Goal: Book appointment/travel/reservation

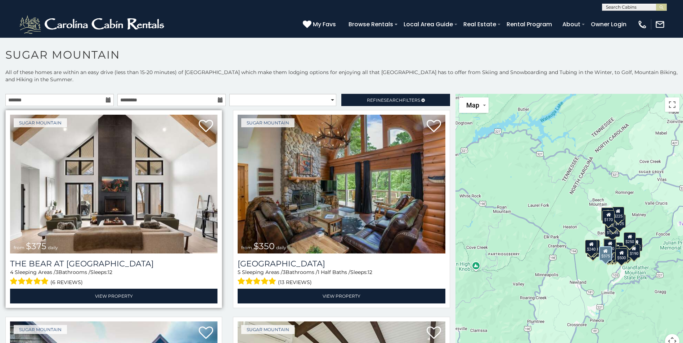
click at [159, 219] on img at bounding box center [113, 184] width 207 height 139
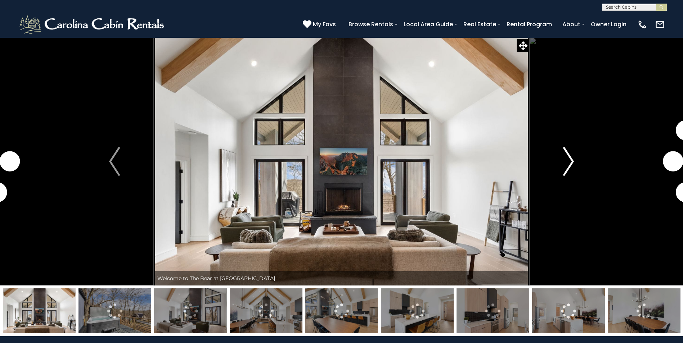
click at [572, 162] on img "Next" at bounding box center [568, 161] width 11 height 29
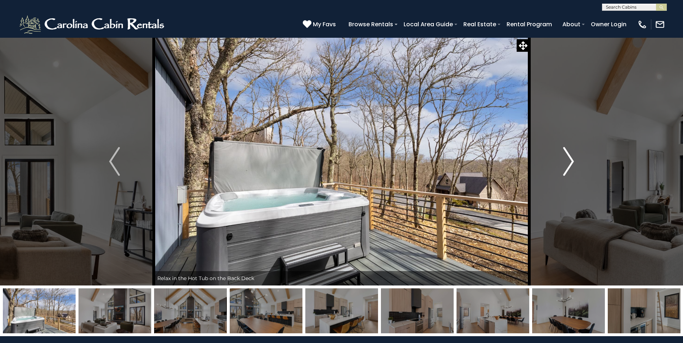
click at [571, 162] on img "Next" at bounding box center [568, 161] width 11 height 29
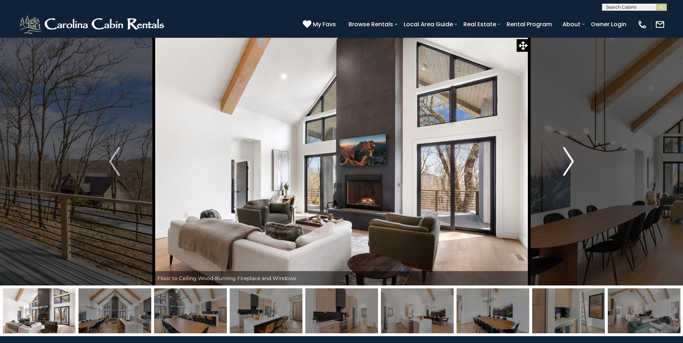
click at [571, 162] on img "Next" at bounding box center [568, 161] width 11 height 29
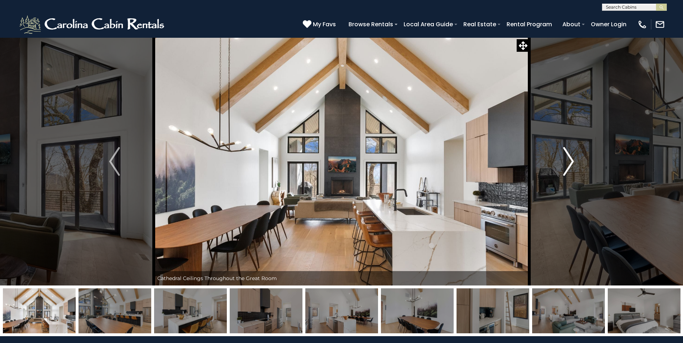
click at [571, 162] on img "Next" at bounding box center [568, 161] width 11 height 29
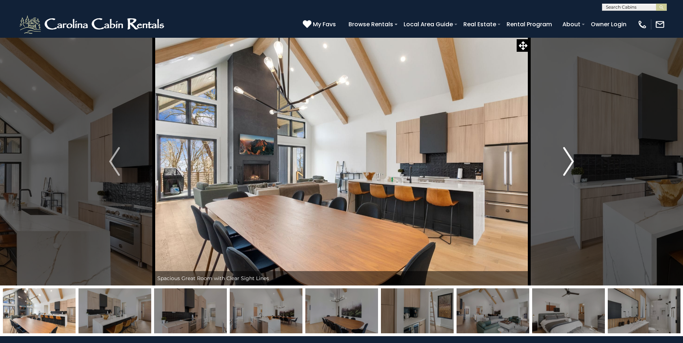
click at [571, 162] on img "Next" at bounding box center [568, 161] width 11 height 29
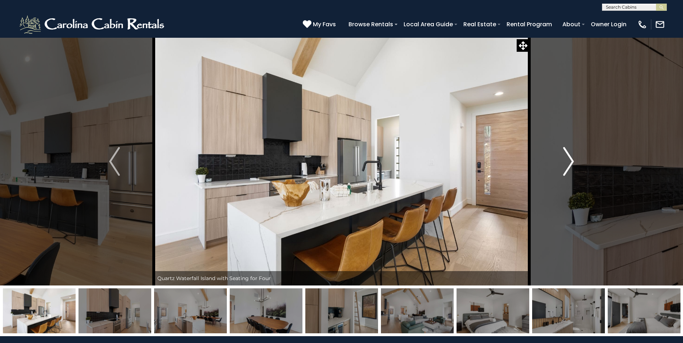
click at [571, 162] on img "Next" at bounding box center [568, 161] width 11 height 29
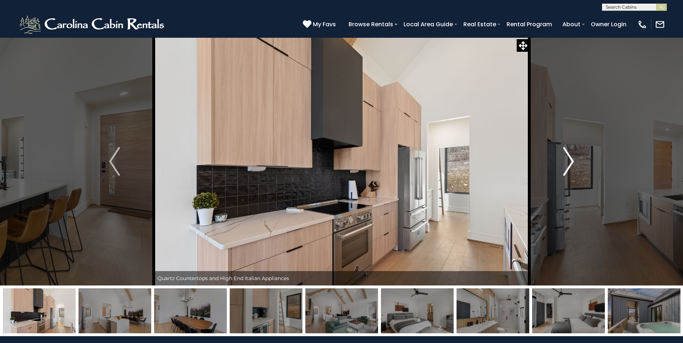
click at [571, 162] on img "Next" at bounding box center [568, 161] width 11 height 29
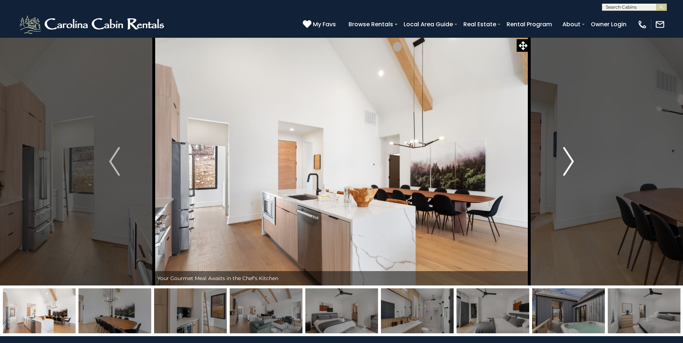
click at [571, 162] on img "Next" at bounding box center [568, 161] width 11 height 29
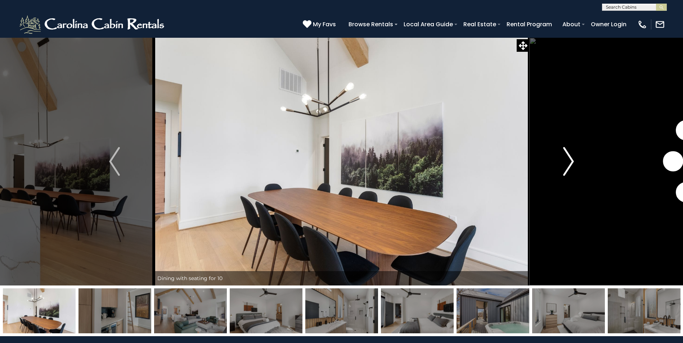
click at [571, 162] on img "Next" at bounding box center [568, 161] width 11 height 29
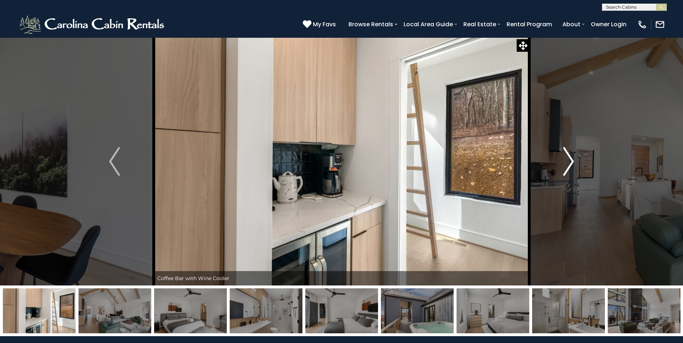
click at [571, 162] on img "Next" at bounding box center [568, 161] width 11 height 29
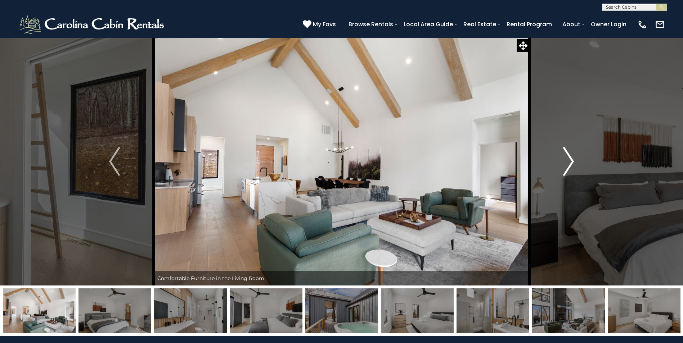
click at [571, 162] on img "Next" at bounding box center [568, 161] width 11 height 29
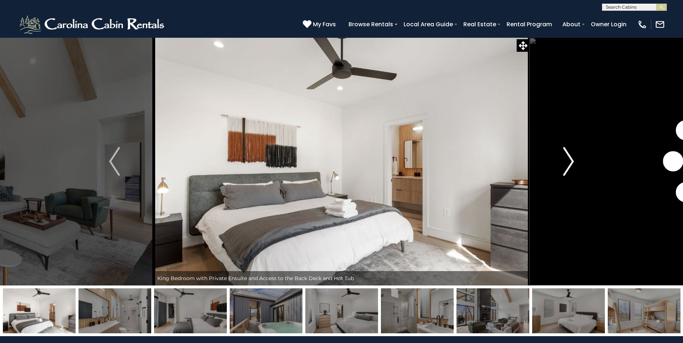
click at [571, 162] on img "Next" at bounding box center [568, 161] width 11 height 29
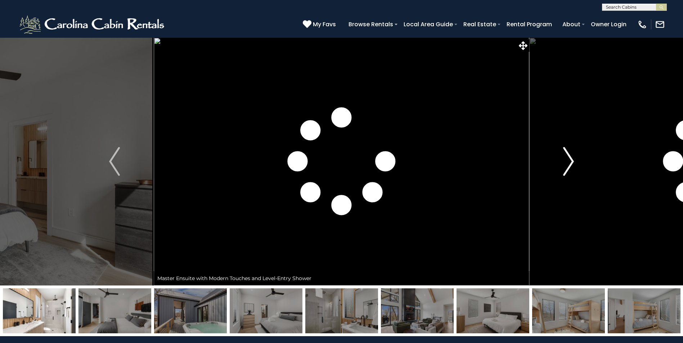
click at [571, 162] on img "Next" at bounding box center [568, 161] width 11 height 29
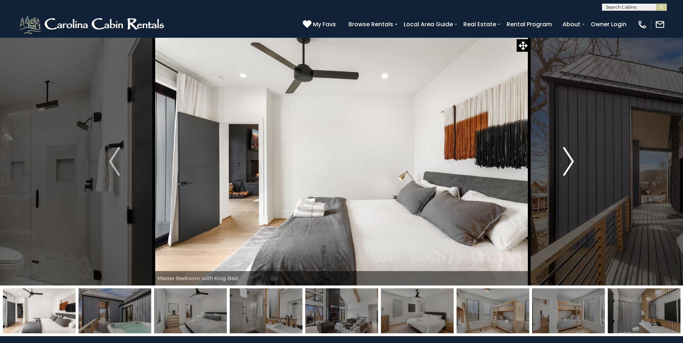
click at [571, 162] on img "Next" at bounding box center [568, 161] width 11 height 29
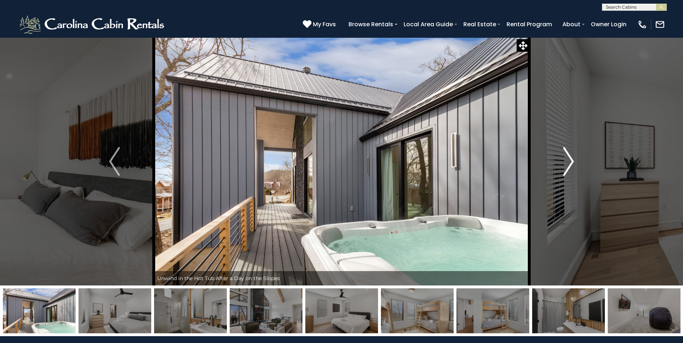
click at [571, 162] on img "Next" at bounding box center [568, 161] width 11 height 29
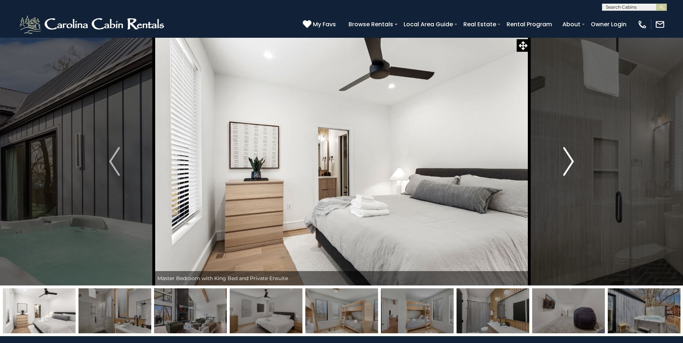
click at [571, 162] on img "Next" at bounding box center [568, 161] width 11 height 29
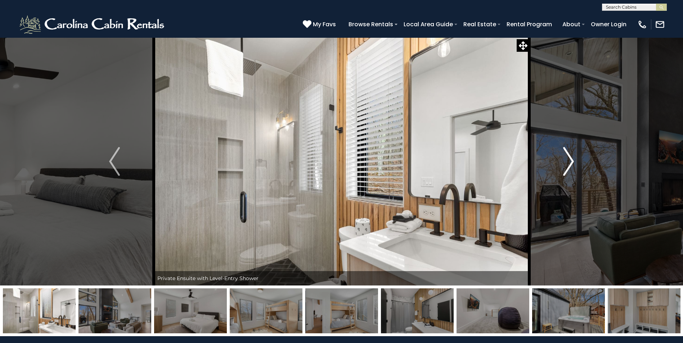
click at [571, 162] on img "Next" at bounding box center [568, 161] width 11 height 29
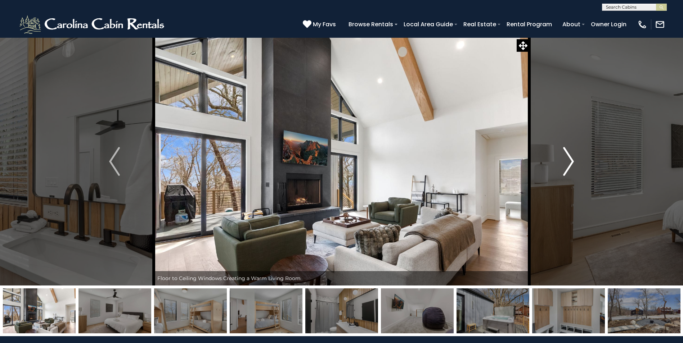
click at [571, 162] on img "Next" at bounding box center [568, 161] width 11 height 29
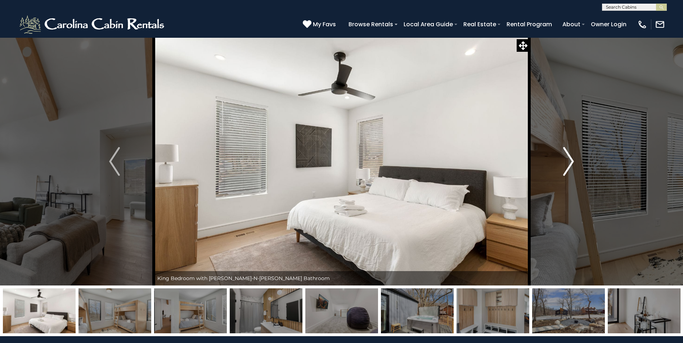
click at [571, 162] on img "Next" at bounding box center [568, 161] width 11 height 29
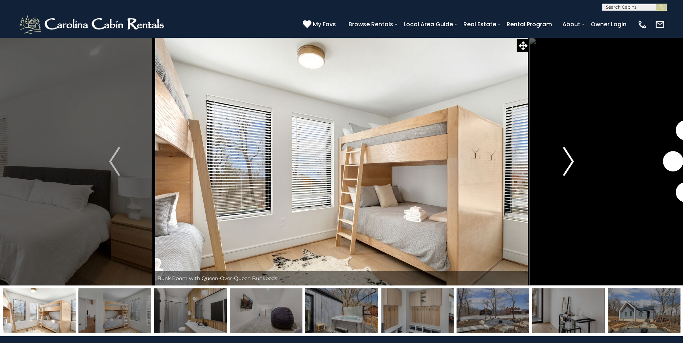
click at [571, 162] on img "Next" at bounding box center [568, 161] width 11 height 29
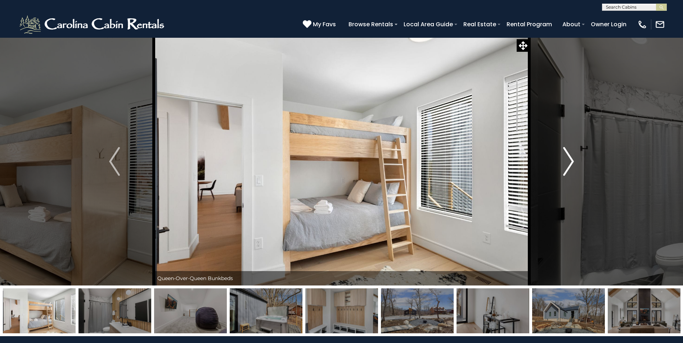
click at [571, 162] on img "Next" at bounding box center [568, 161] width 11 height 29
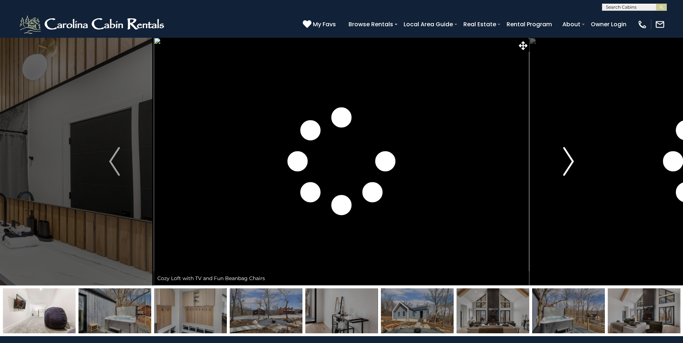
click at [571, 162] on img "Next" at bounding box center [568, 161] width 11 height 29
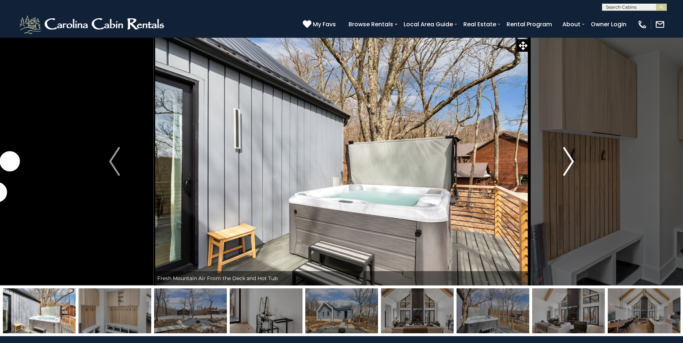
click at [571, 162] on img "Next" at bounding box center [568, 161] width 11 height 29
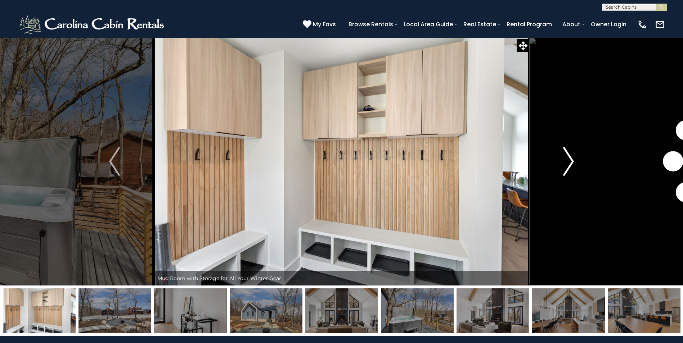
click at [571, 162] on img "Next" at bounding box center [568, 161] width 11 height 29
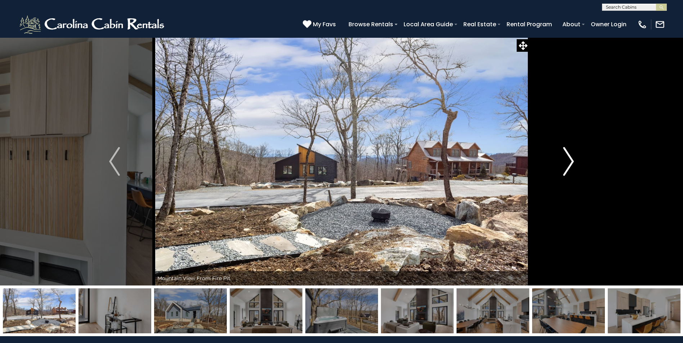
click at [571, 162] on img "Next" at bounding box center [568, 161] width 11 height 29
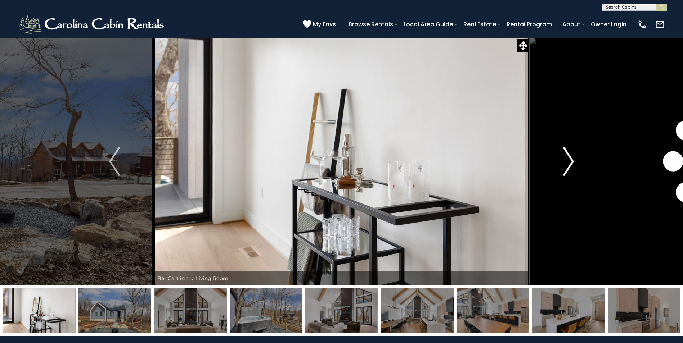
click at [571, 162] on img "Next" at bounding box center [568, 161] width 11 height 29
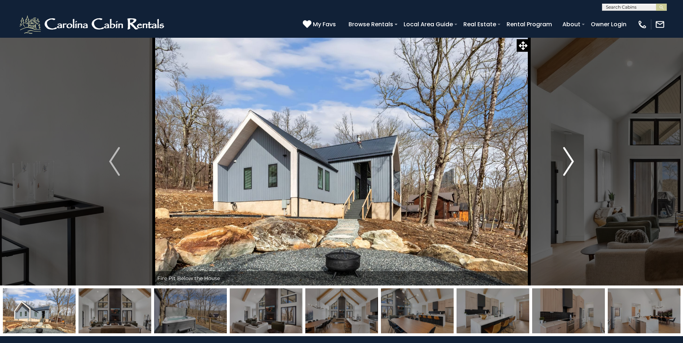
click at [571, 162] on img "Next" at bounding box center [568, 161] width 11 height 29
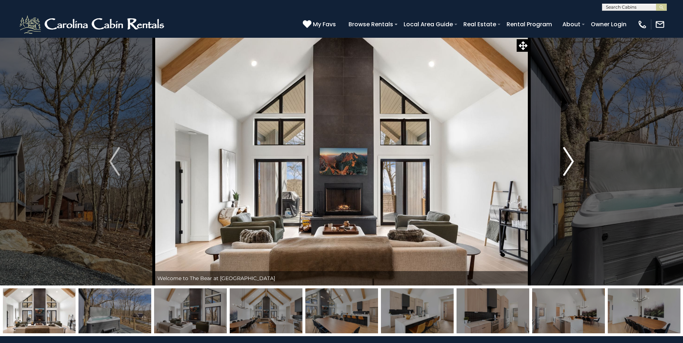
click at [571, 162] on img "Next" at bounding box center [568, 161] width 11 height 29
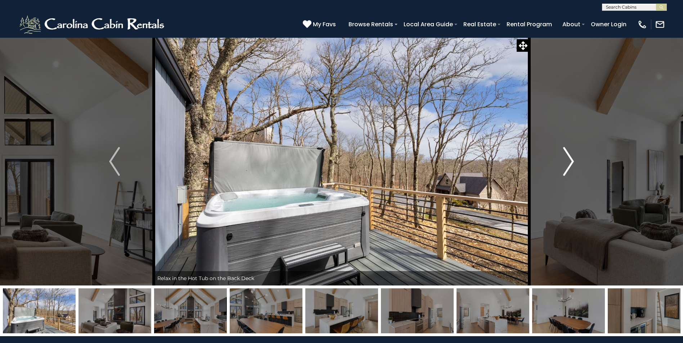
click at [571, 162] on img "Next" at bounding box center [568, 161] width 11 height 29
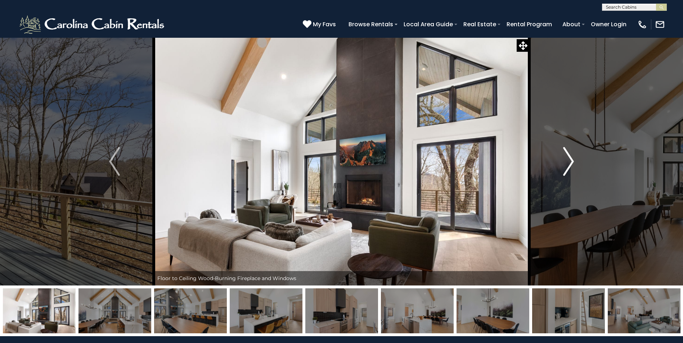
click at [571, 162] on img "Next" at bounding box center [568, 161] width 11 height 29
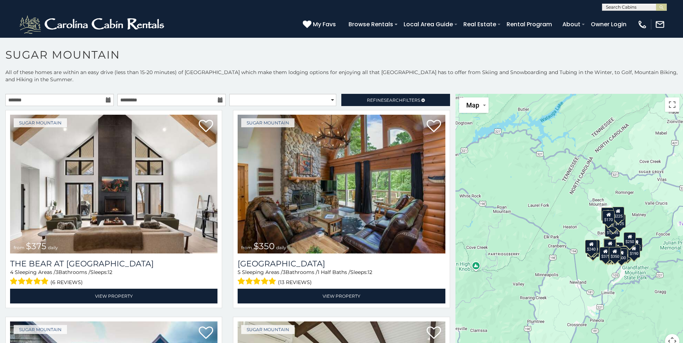
click at [106, 101] on icon at bounding box center [108, 100] width 5 height 5
click at [671, 338] on button "Map camera controls" at bounding box center [672, 341] width 14 height 14
click at [651, 302] on button "Zoom in" at bounding box center [654, 305] width 14 height 14
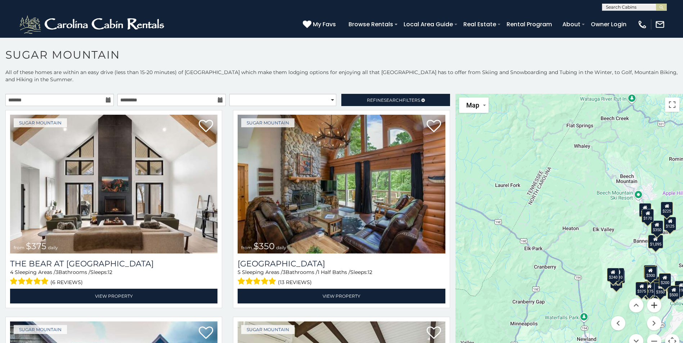
click at [651, 302] on button "Zoom in" at bounding box center [654, 305] width 14 height 14
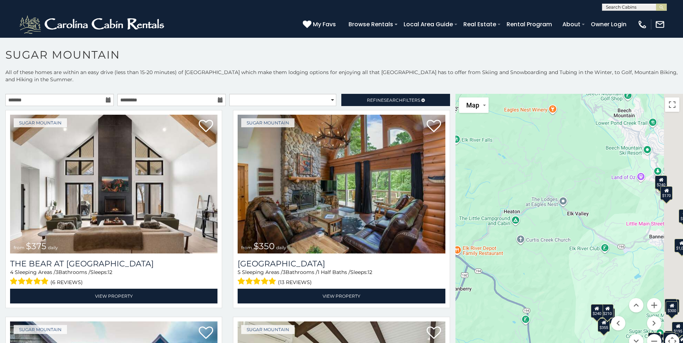
drag, startPoint x: 613, startPoint y: 271, endPoint x: 478, endPoint y: 226, distance: 142.4
click at [478, 226] on div "$375 $350 $350 $200 $375 $195 $265 $190 $175 $155 $290 $345 $175 $1,095 $195 $2…" at bounding box center [569, 226] width 228 height 264
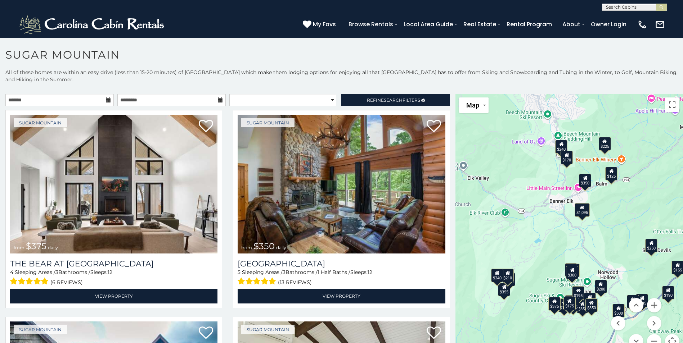
scroll to position [21, 0]
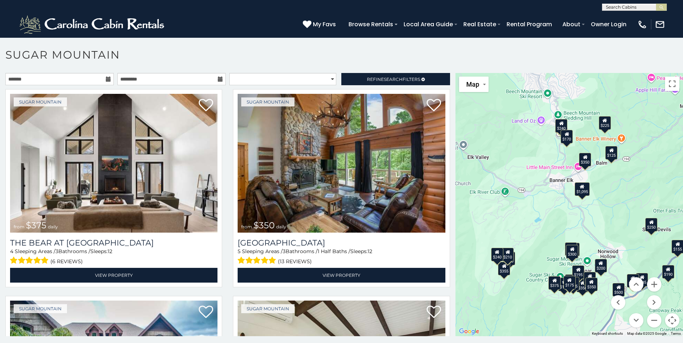
click at [555, 123] on div "$240" at bounding box center [561, 126] width 12 height 14
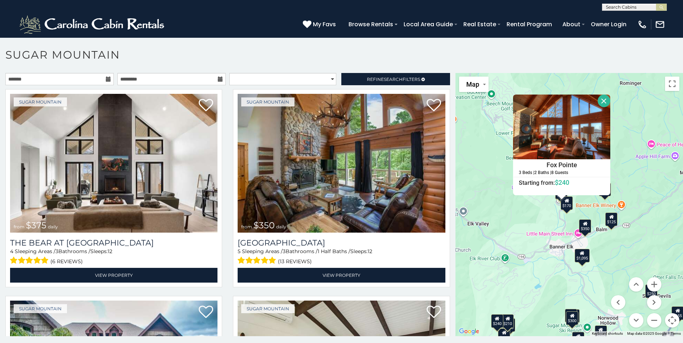
click at [598, 97] on button "Close" at bounding box center [604, 101] width 13 height 13
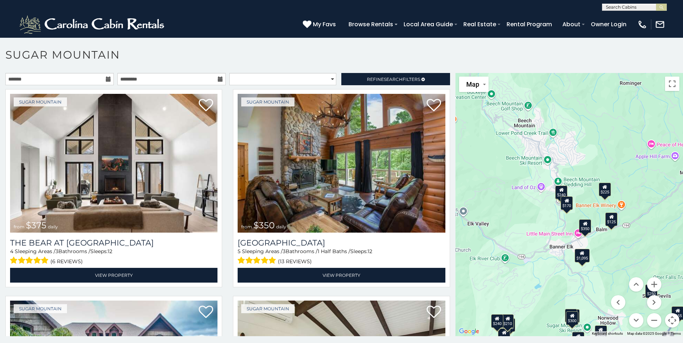
click at [560, 207] on div "$170" at bounding box center [566, 204] width 12 height 14
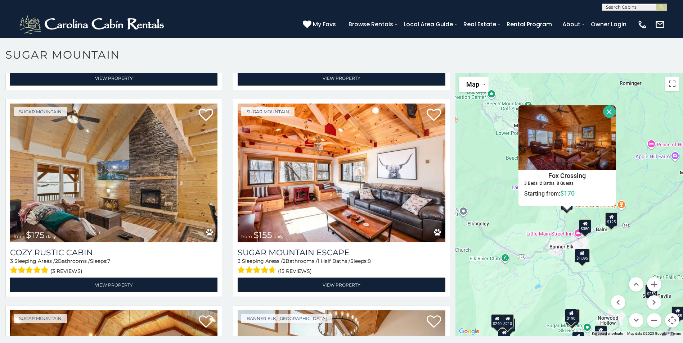
scroll to position [828, 0]
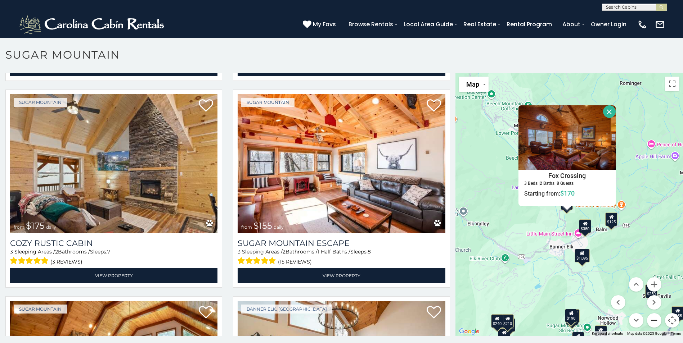
click at [653, 320] on button "Zoom out" at bounding box center [654, 321] width 14 height 14
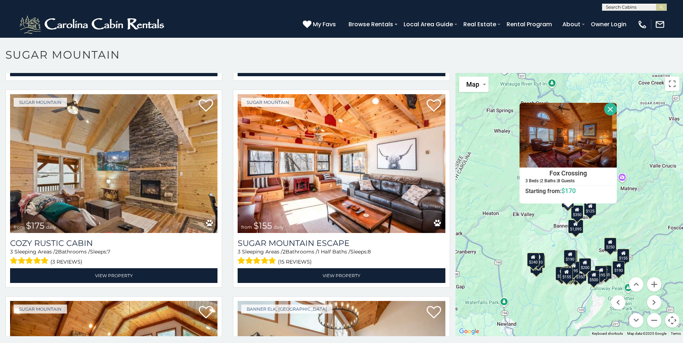
click at [575, 305] on div "$375 $350 $350 $200 $375 $195 $265 $190 $175 $155 $290 $345 $175 $1,095 $195 $2…" at bounding box center [569, 205] width 228 height 264
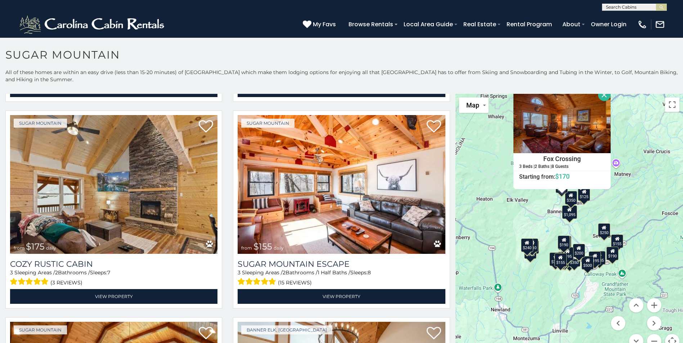
drag, startPoint x: 582, startPoint y: 322, endPoint x: 575, endPoint y: 287, distance: 36.1
click at [575, 287] on div "$375 $350 $350 $200 $375 $195 $265 $190 $175 $155 $290 $345 $175 $1,095 $195 $2…" at bounding box center [569, 226] width 228 height 264
click at [600, 283] on div "$375 $350 $350 $200 $375 $195 $265 $190 $175 $155 $290 $345 $175 $1,095 $195 $2…" at bounding box center [569, 226] width 228 height 264
click at [562, 245] on div "$190" at bounding box center [564, 243] width 12 height 14
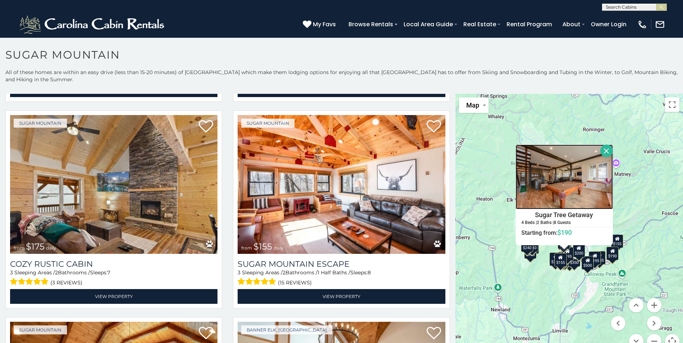
click at [552, 204] on img at bounding box center [563, 177] width 97 height 65
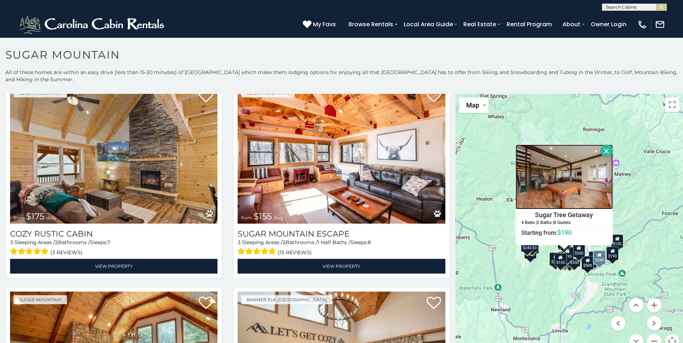
scroll to position [900, 0]
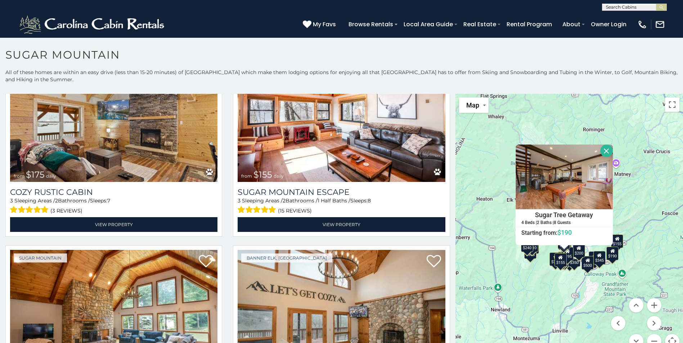
click at [604, 148] on button "Close" at bounding box center [606, 151] width 13 height 13
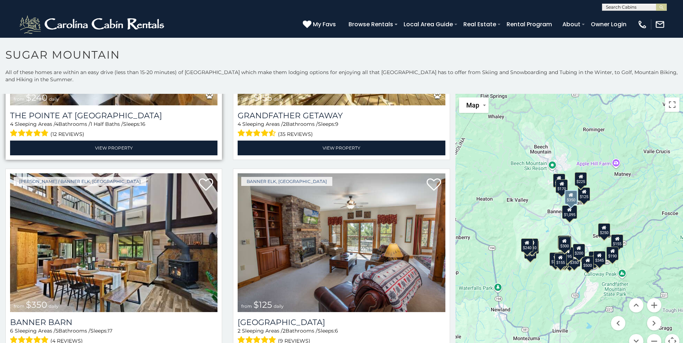
scroll to position [2232, 0]
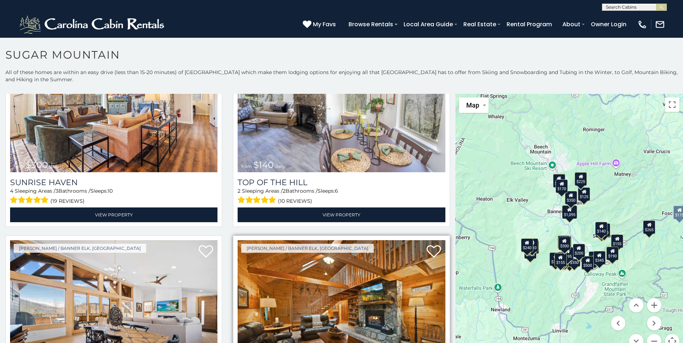
scroll to position [3239, 0]
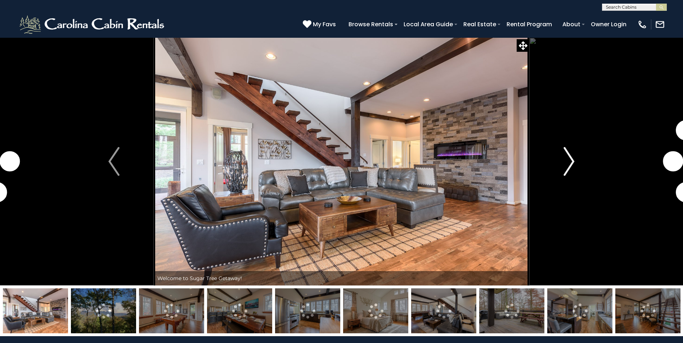
click at [556, 161] on button "Next" at bounding box center [568, 161] width 79 height 248
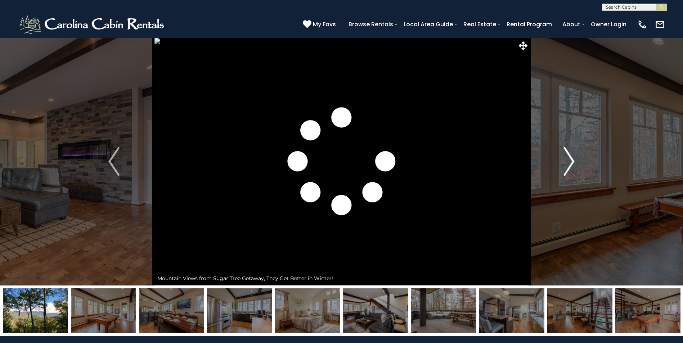
click at [555, 160] on button "Next" at bounding box center [568, 161] width 79 height 248
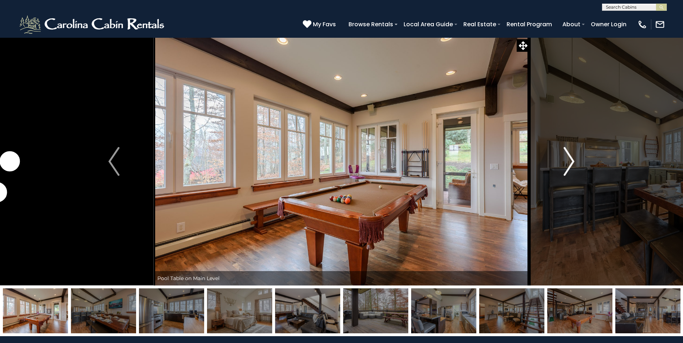
click at [555, 160] on button "Next" at bounding box center [568, 161] width 79 height 248
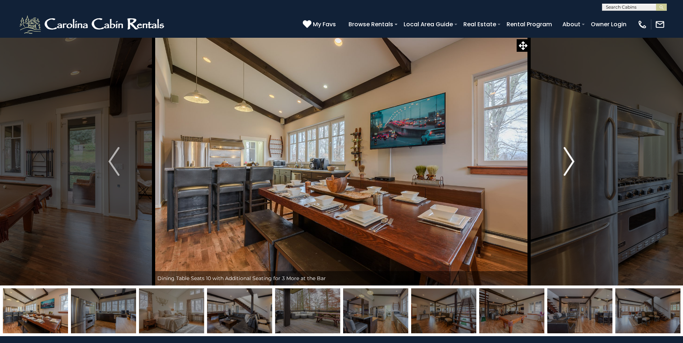
click at [555, 160] on button "Next" at bounding box center [568, 161] width 79 height 248
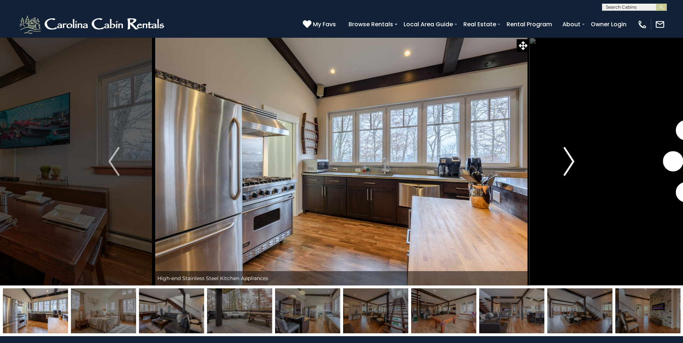
click at [555, 160] on button "Next" at bounding box center [568, 161] width 79 height 248
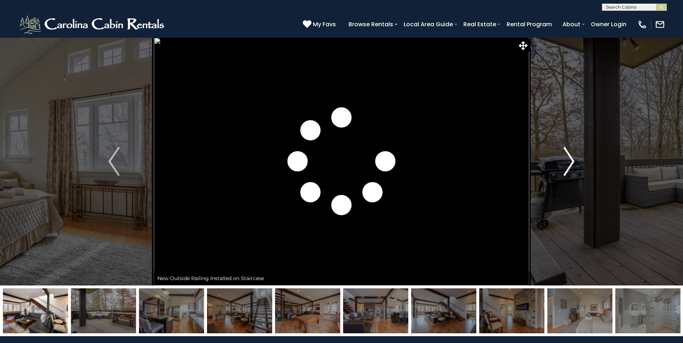
click at [555, 160] on button "Next" at bounding box center [568, 161] width 79 height 248
